Goal: Task Accomplishment & Management: Use online tool/utility

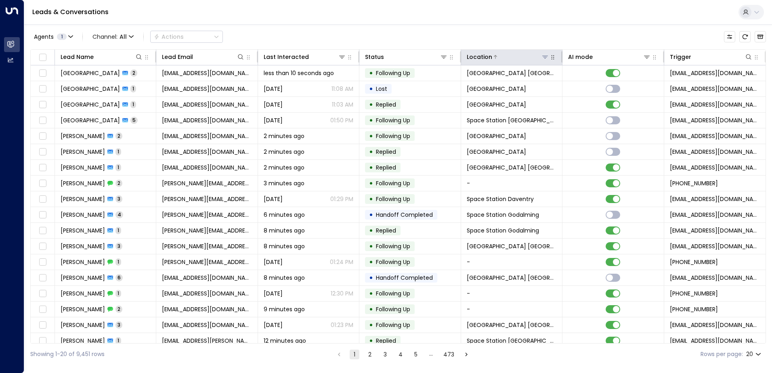
click at [546, 59] on icon at bounding box center [545, 57] width 6 height 6
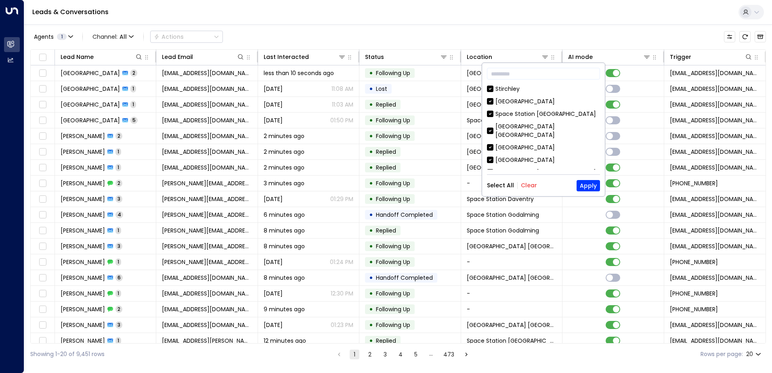
click at [526, 184] on button "Clear" at bounding box center [529, 185] width 16 height 6
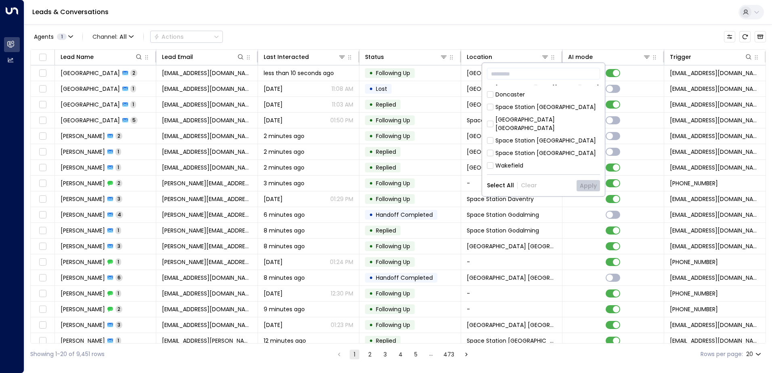
scroll to position [121, 0]
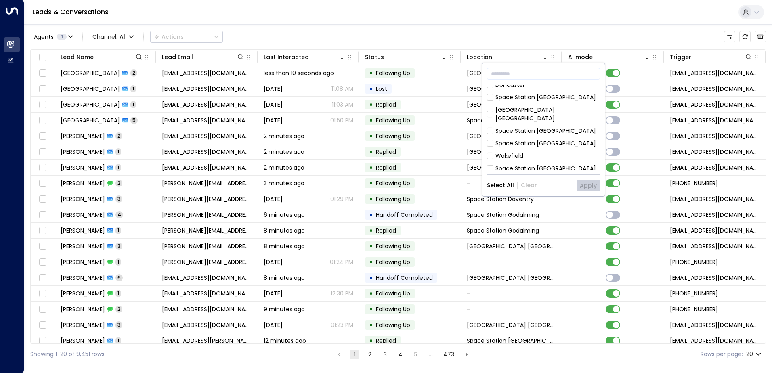
click at [535, 127] on div "Space Station [GEOGRAPHIC_DATA]" at bounding box center [545, 131] width 100 height 8
click at [584, 189] on button "Apply" at bounding box center [587, 185] width 23 height 11
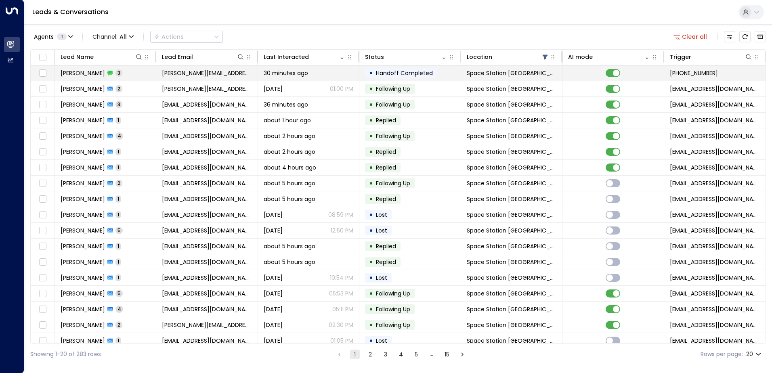
click at [90, 72] on span "[PERSON_NAME]" at bounding box center [83, 73] width 44 height 8
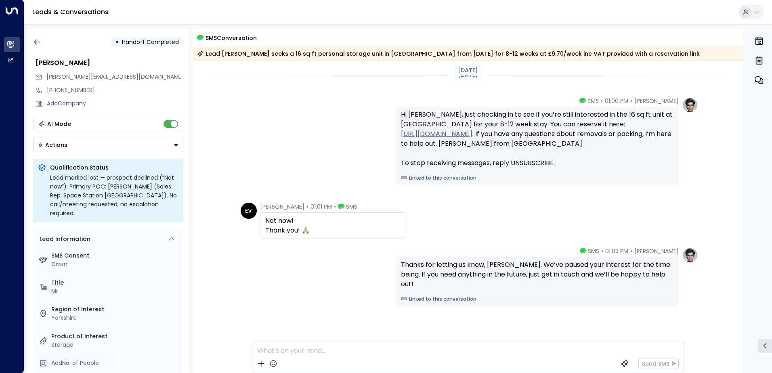
click at [376, 148] on div "[PERSON_NAME] • 01:00 PM • SMS Hi [PERSON_NAME], just checking in to see if you…" at bounding box center [468, 141] width 460 height 88
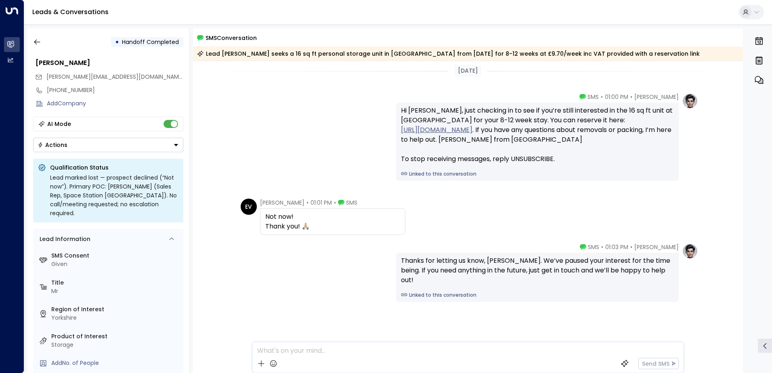
click at [310, 239] on div "[DATE] [PERSON_NAME] • 01:00 PM • SMS Hi [PERSON_NAME], just checking in to see…" at bounding box center [468, 215] width 550 height 316
click at [38, 46] on button "button" at bounding box center [37, 42] width 15 height 15
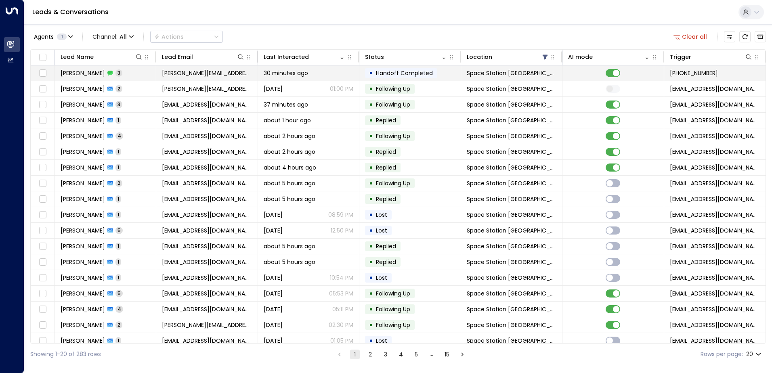
click at [610, 77] on td at bounding box center [612, 72] width 101 height 15
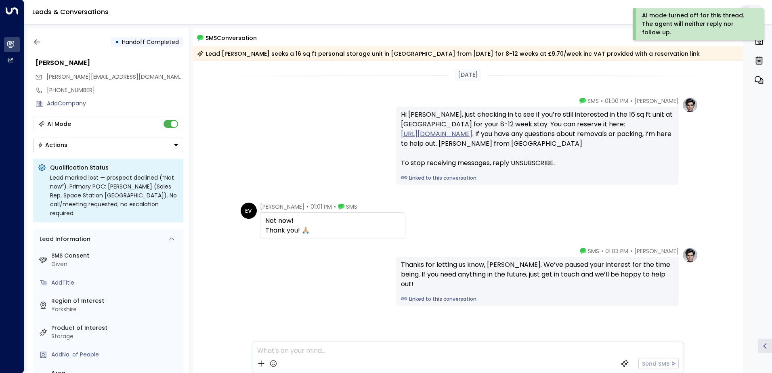
scroll to position [4, 0]
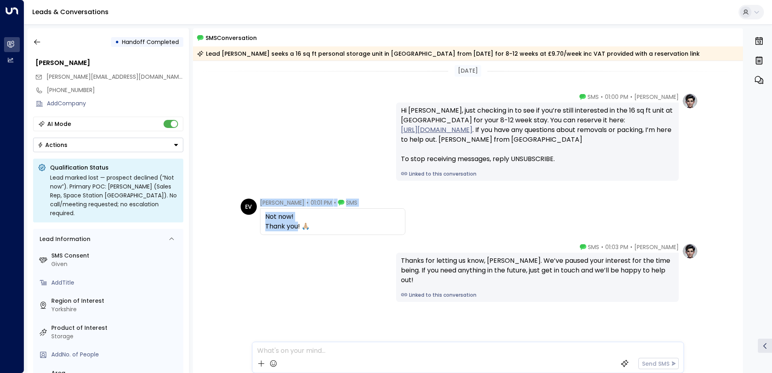
drag, startPoint x: 271, startPoint y: 230, endPoint x: 245, endPoint y: 205, distance: 36.3
click at [245, 205] on div "EV [PERSON_NAME] • 01:01 PM • SMS Not now! Thank you! 🙏🏼" at bounding box center [323, 217] width 165 height 36
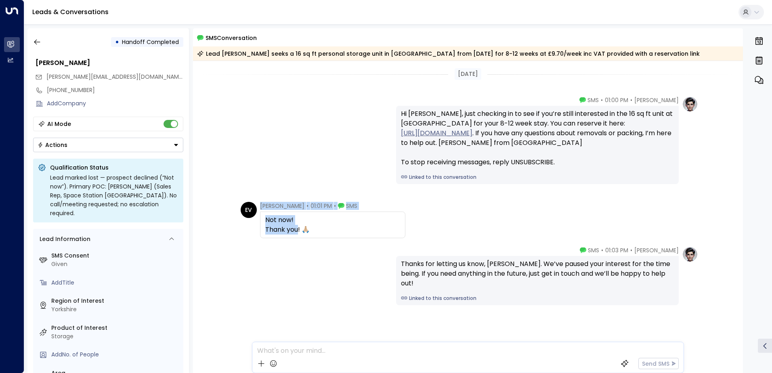
scroll to position [0, 0]
